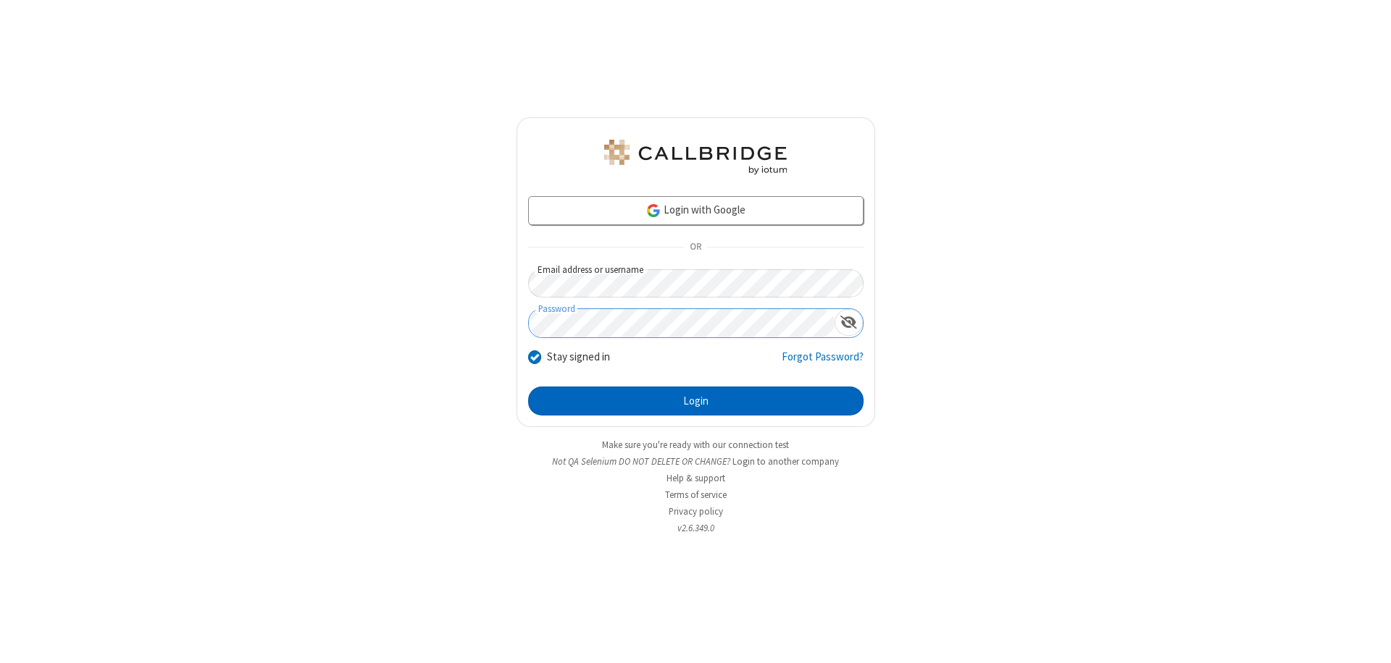
click at [695, 401] on button "Login" at bounding box center [695, 401] width 335 height 29
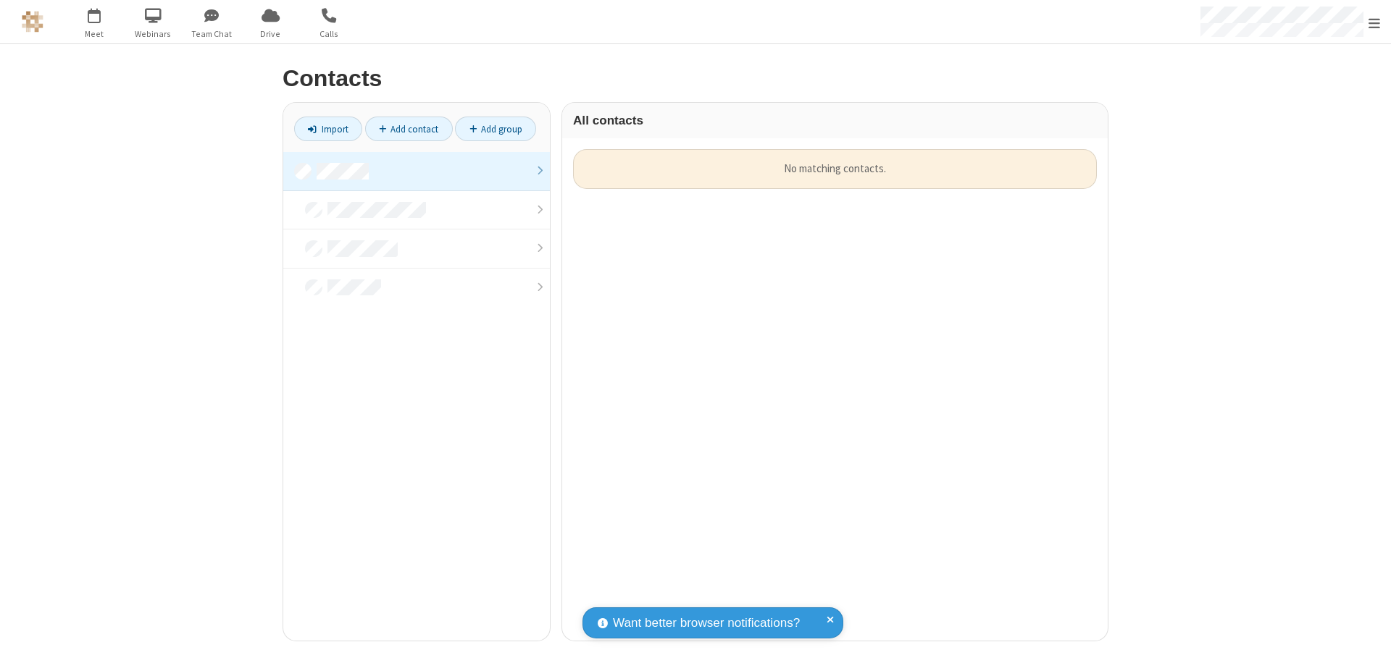
scroll to position [492, 535]
click at [416, 171] on link at bounding box center [416, 171] width 267 height 39
click at [328, 129] on link "Import" at bounding box center [328, 129] width 68 height 25
